Goal: Communication & Community: Participate in discussion

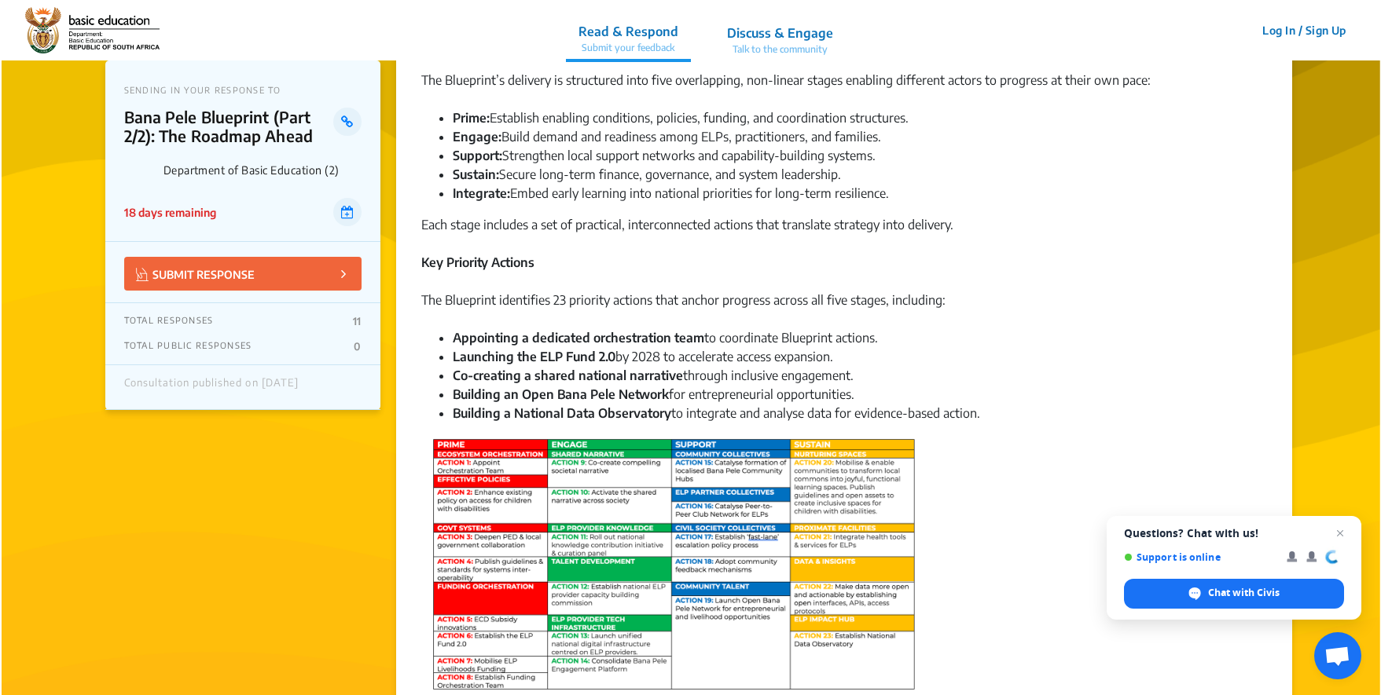
scroll to position [295, 0]
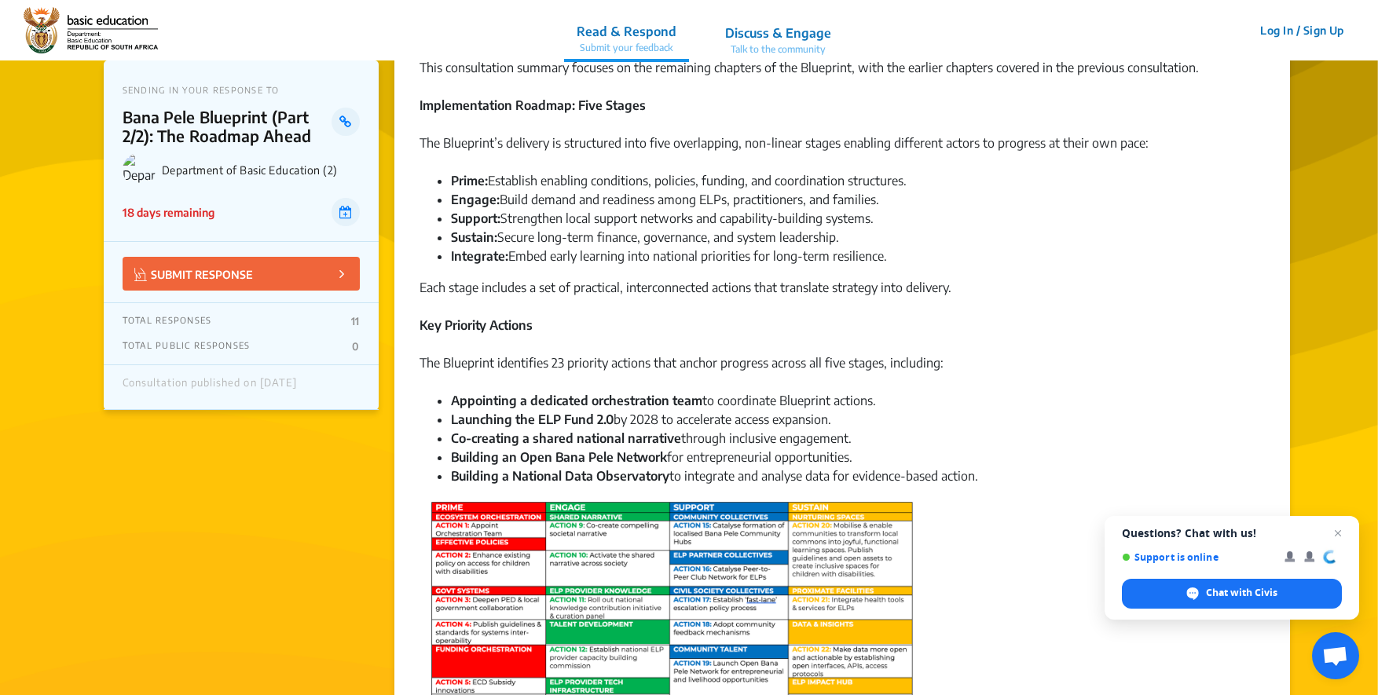
click at [796, 26] on p "Discuss & Engage" at bounding box center [778, 33] width 106 height 19
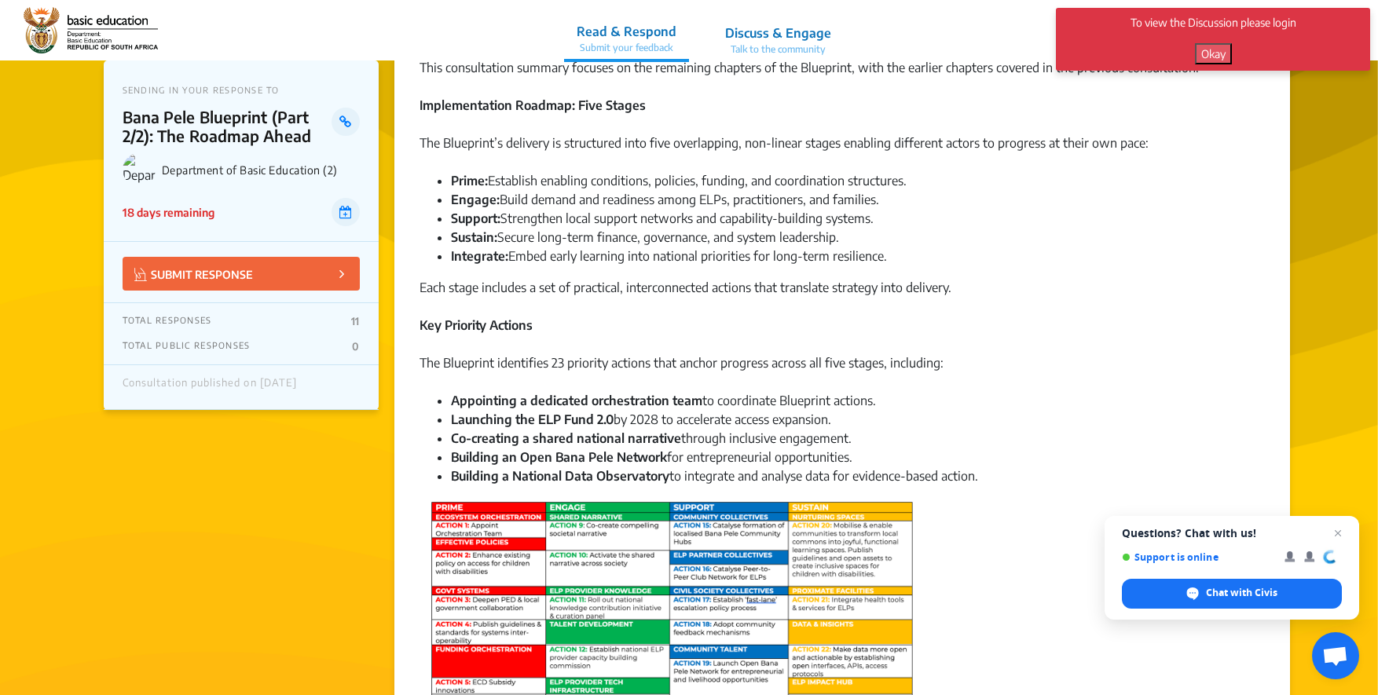
click at [798, 49] on p "Talk to the community" at bounding box center [778, 49] width 106 height 14
click at [1202, 58] on button "Okay" at bounding box center [1213, 53] width 37 height 21
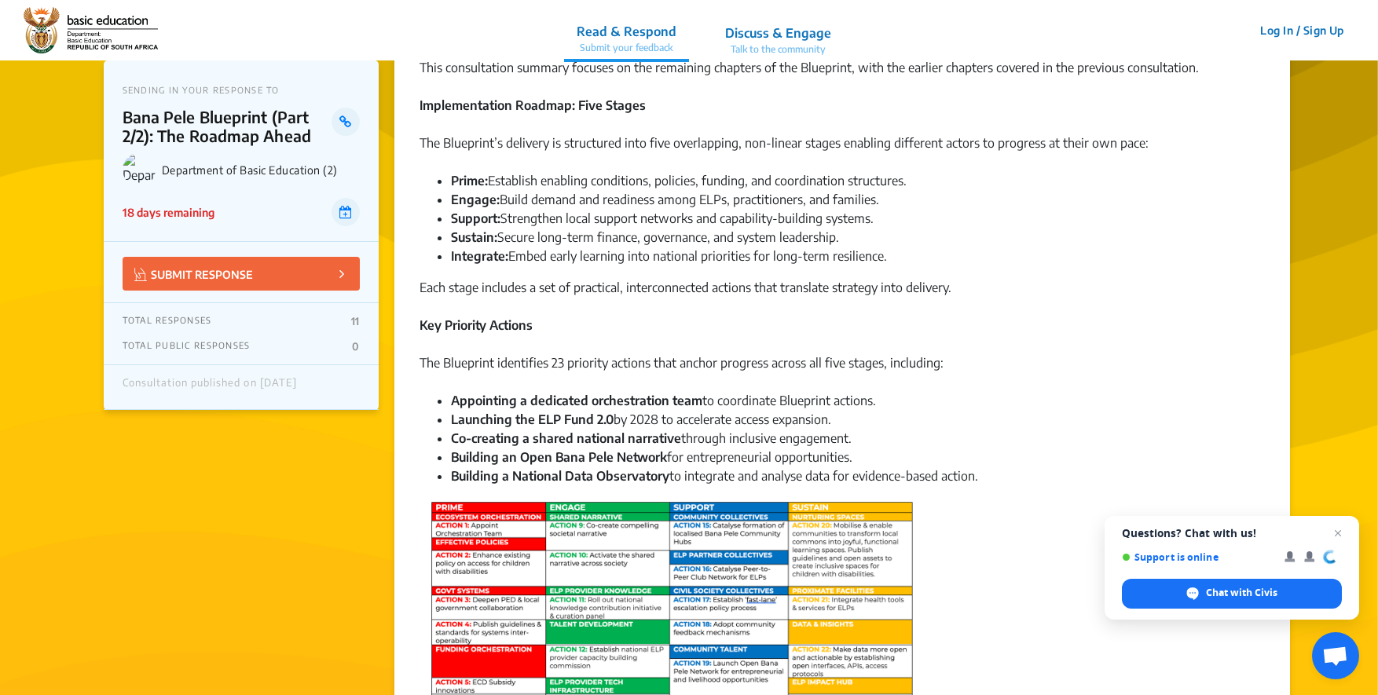
click at [826, 36] on p "Discuss & Engage" at bounding box center [778, 33] width 106 height 19
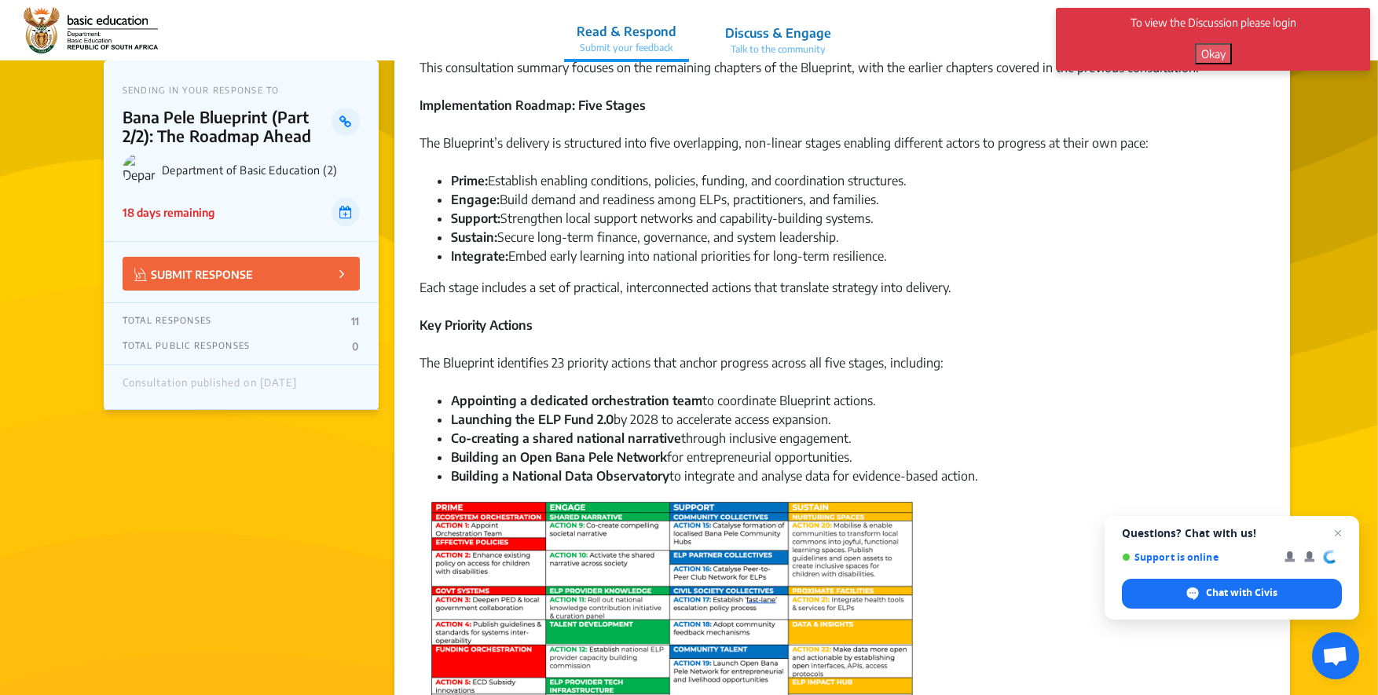
click at [1217, 59] on button "Okay" at bounding box center [1213, 53] width 37 height 21
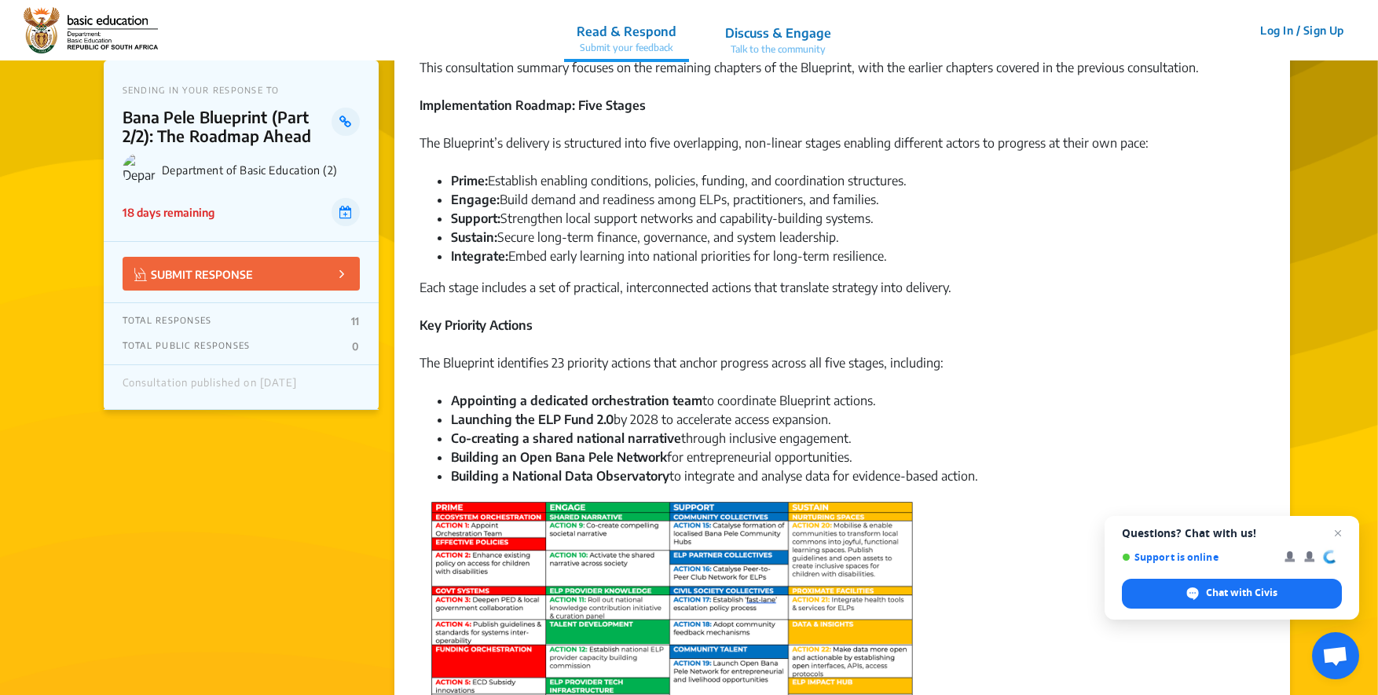
click at [1262, 27] on button "Log In / Sign Up" at bounding box center [1302, 30] width 105 height 24
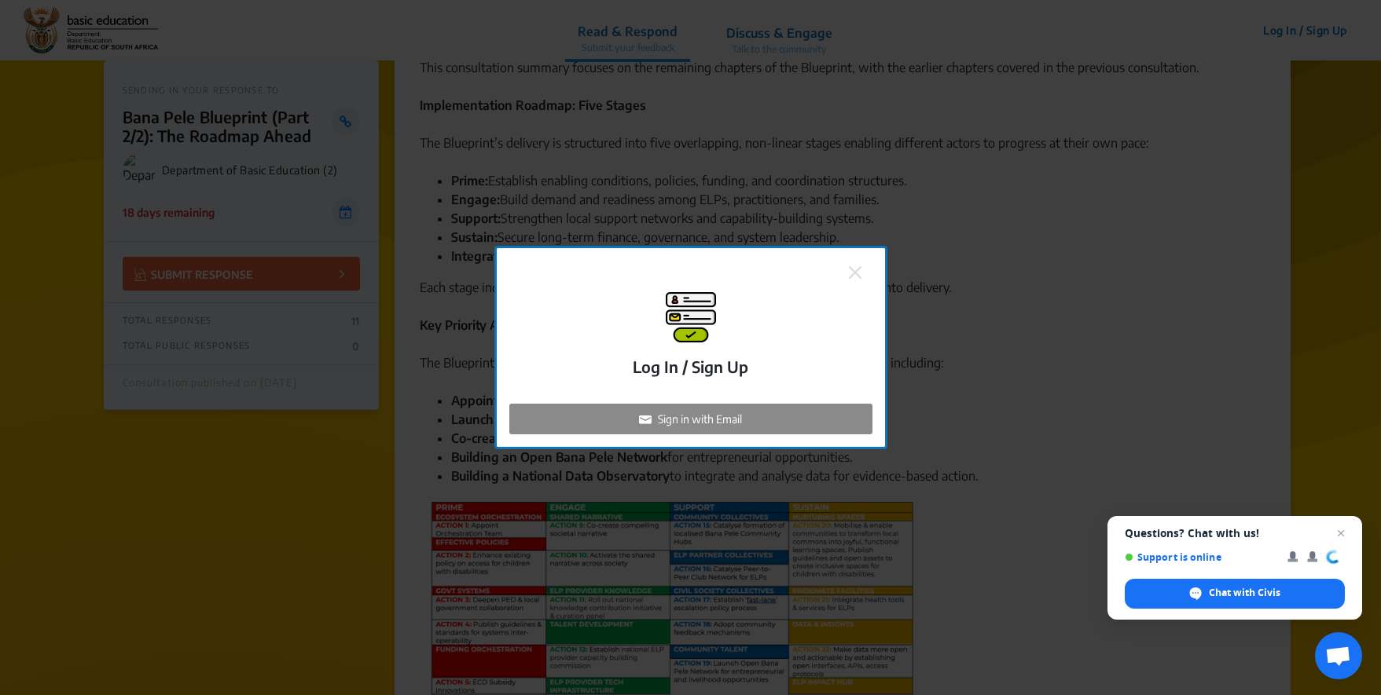
click at [706, 403] on div "Log In / Sign Up Sign in with Email" at bounding box center [690, 363] width 363 height 142
click at [706, 422] on p "Sign in with Email" at bounding box center [700, 419] width 84 height 17
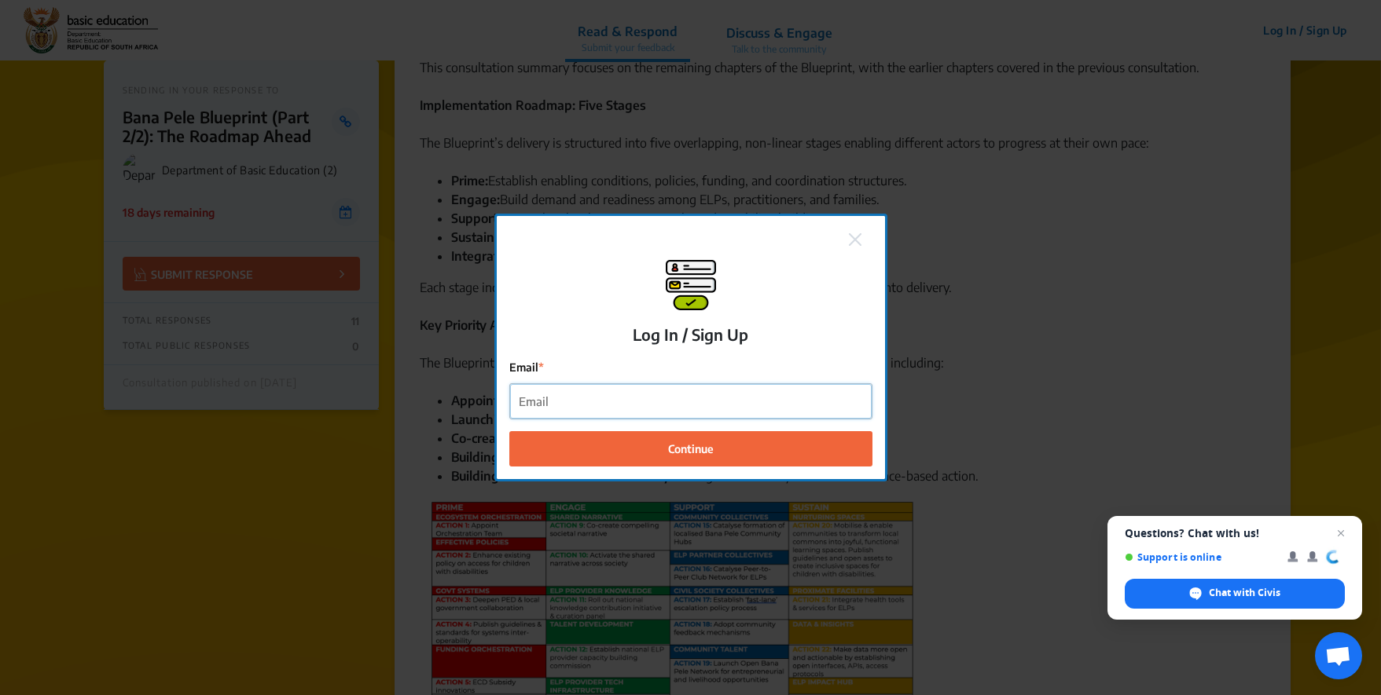
click at [704, 410] on input "Email" at bounding box center [690, 401] width 361 height 35
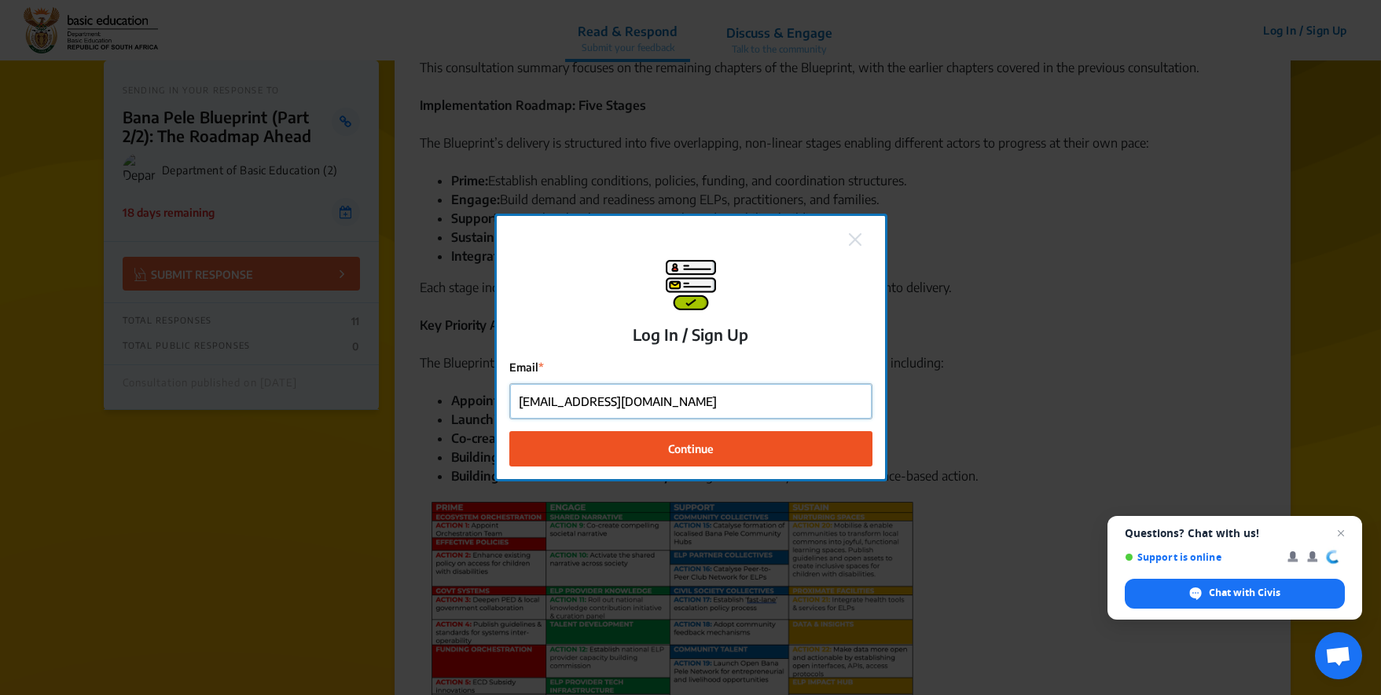
type input "[EMAIL_ADDRESS][DOMAIN_NAME]"
click at [729, 450] on button "Continue" at bounding box center [690, 448] width 363 height 35
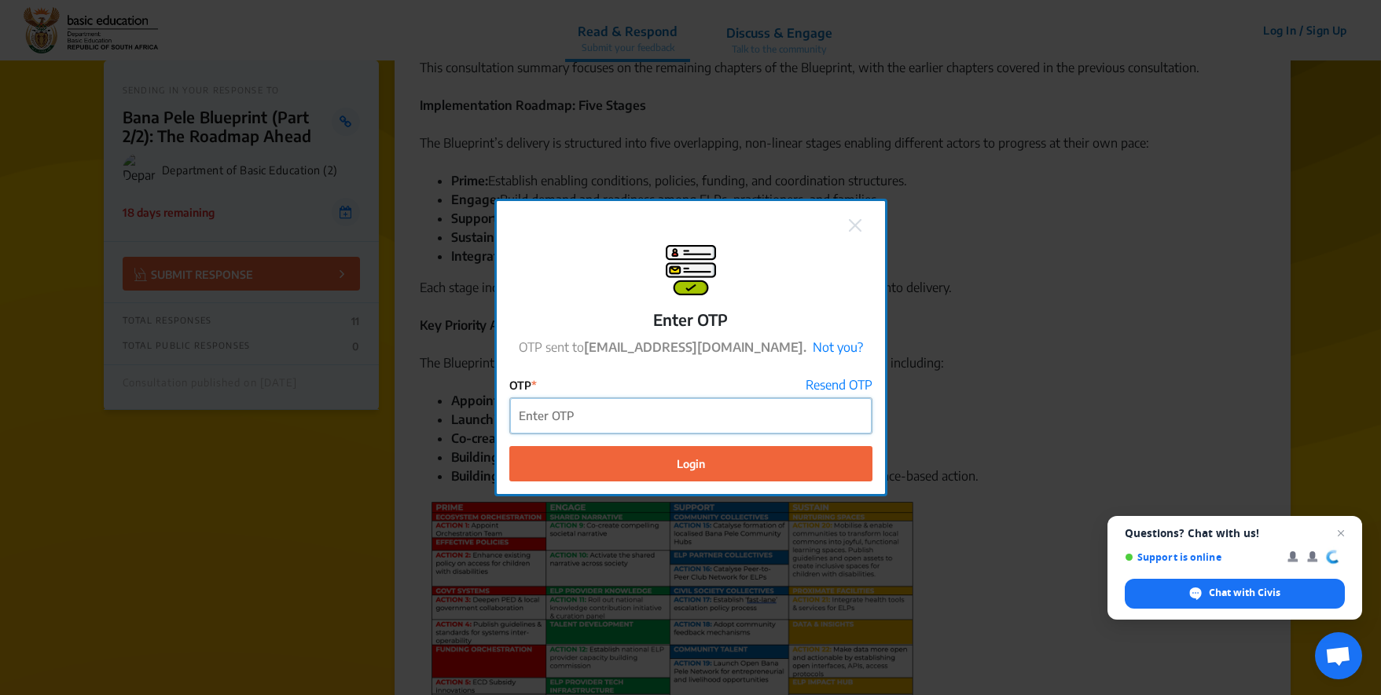
click at [609, 423] on input "OTP" at bounding box center [690, 415] width 361 height 35
